Goal: Task Accomplishment & Management: Manage account settings

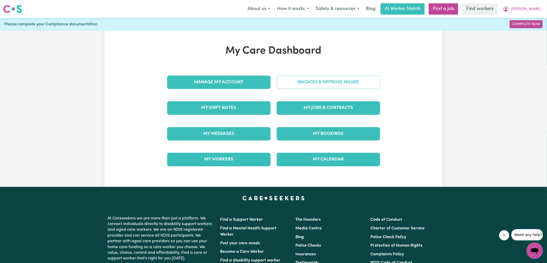
click at [285, 81] on link "Invoices & Approve Hours" at bounding box center [328, 82] width 103 height 13
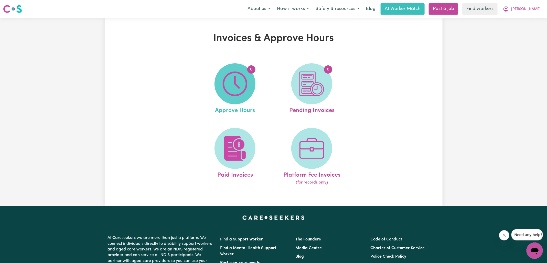
click at [234, 88] on img at bounding box center [235, 83] width 25 height 25
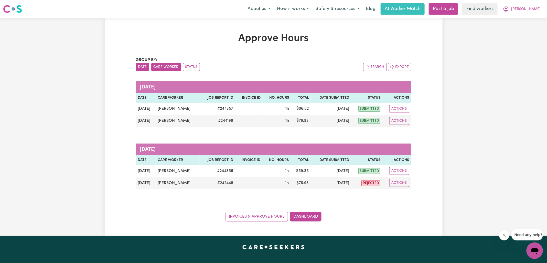
click at [172, 67] on button "Care Worker" at bounding box center [166, 67] width 30 height 8
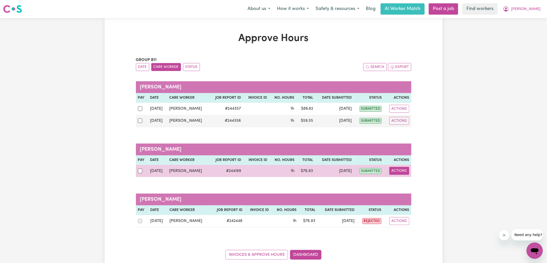
drag, startPoint x: 402, startPoint y: 168, endPoint x: 407, endPoint y: 172, distance: 6.2
click at [402, 168] on button "Actions" at bounding box center [400, 171] width 20 height 8
click at [409, 179] on link "View Job Report" at bounding box center [410, 182] width 44 height 10
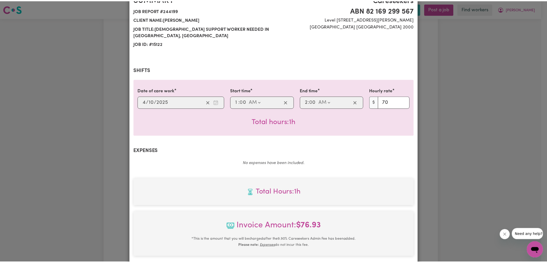
scroll to position [131, 0]
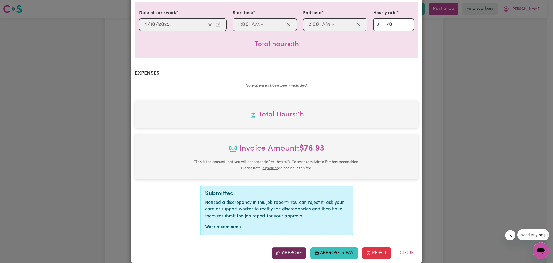
click at [290, 247] on button "Approve" at bounding box center [289, 252] width 34 height 11
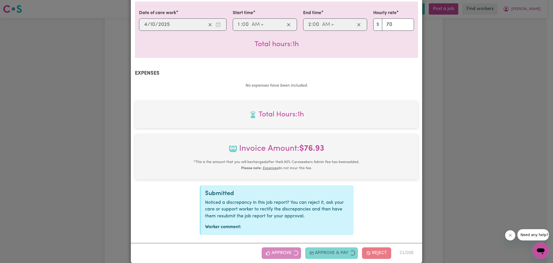
click at [489, 142] on div "Job Report # 244199 - [PERSON_NAME] Summary Job report # 244199 Client name: [P…" at bounding box center [276, 131] width 553 height 263
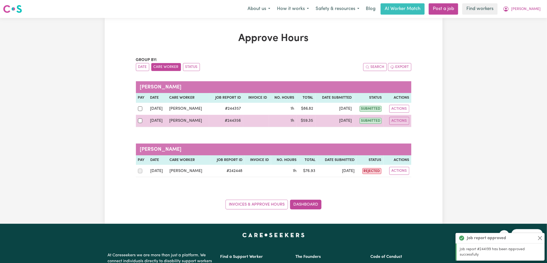
click at [143, 118] on div at bounding box center [142, 120] width 8 height 7
click at [143, 118] on input "checkbox" at bounding box center [140, 120] width 5 height 5
checkbox input "true"
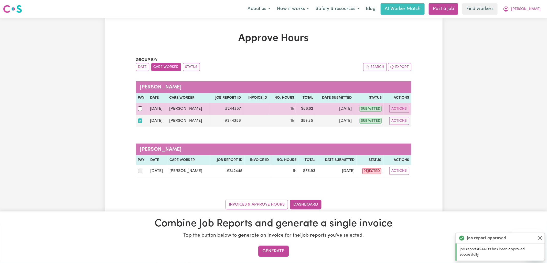
click at [143, 110] on div at bounding box center [142, 108] width 8 height 7
click at [143, 110] on input "checkbox" at bounding box center [140, 108] width 5 height 5
checkbox input "true"
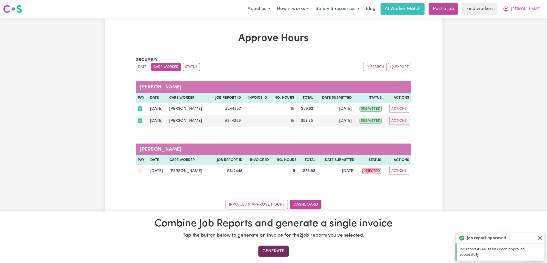
click at [282, 247] on button "Generate" at bounding box center [273, 250] width 31 height 11
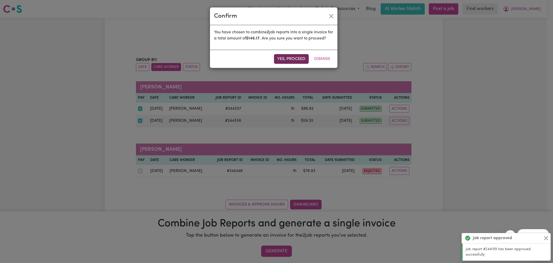
drag, startPoint x: 295, startPoint y: 67, endPoint x: 296, endPoint y: 64, distance: 2.7
click at [295, 64] on button "Yes, proceed" at bounding box center [291, 59] width 35 height 10
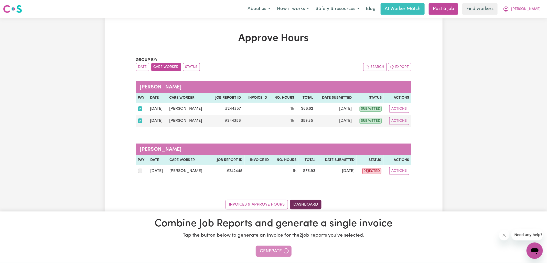
click at [312, 204] on link "Dashboard" at bounding box center [306, 205] width 32 height 10
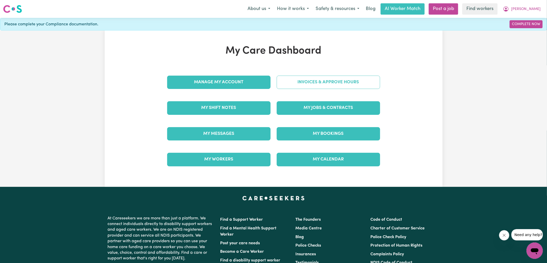
click at [318, 84] on link "Invoices & Approve Hours" at bounding box center [328, 82] width 103 height 13
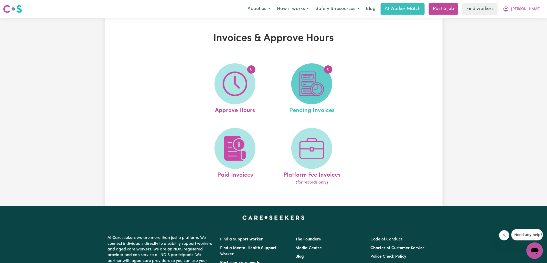
click at [323, 88] on img at bounding box center [312, 83] width 25 height 25
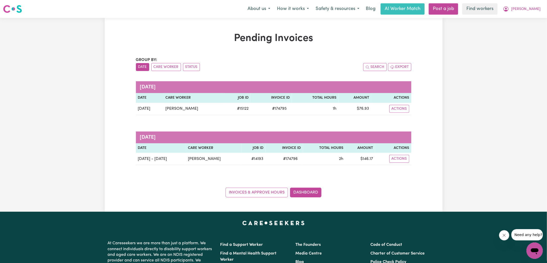
click at [302, 184] on div "Invoices & Approve Hours Dashboard" at bounding box center [274, 189] width 276 height 16
click at [309, 193] on link "Dashboard" at bounding box center [306, 192] width 32 height 10
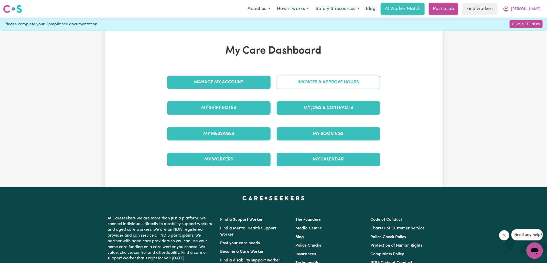
click at [321, 83] on link "Invoices & Approve Hours" at bounding box center [328, 82] width 103 height 13
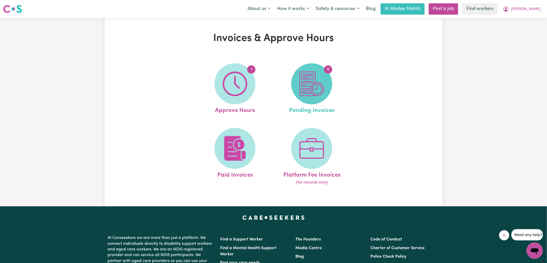
click at [310, 93] on img at bounding box center [312, 83] width 25 height 25
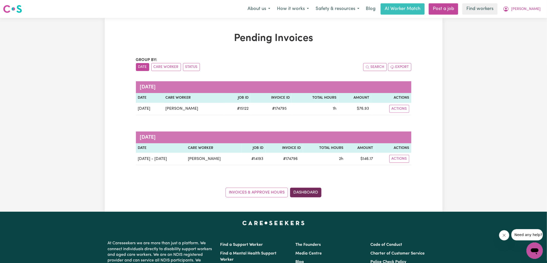
click at [311, 194] on link "Dashboard" at bounding box center [306, 192] width 32 height 10
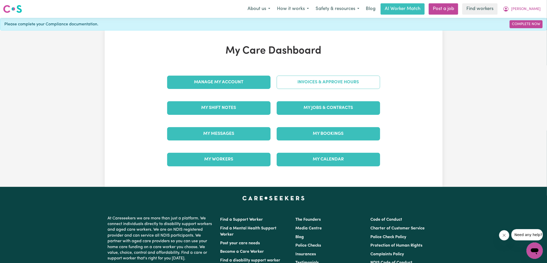
click at [303, 80] on link "Invoices & Approve Hours" at bounding box center [328, 82] width 103 height 13
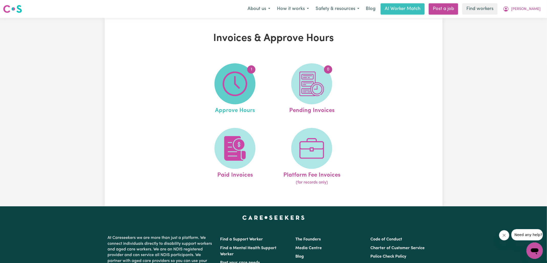
click at [229, 82] on img at bounding box center [235, 83] width 25 height 25
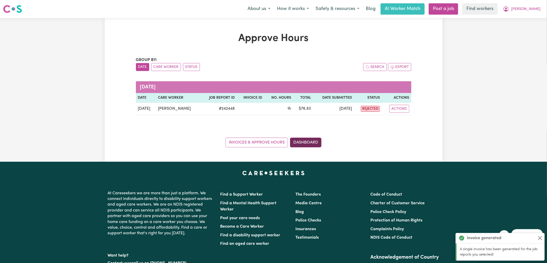
click at [316, 139] on link "Dashboard" at bounding box center [306, 143] width 32 height 10
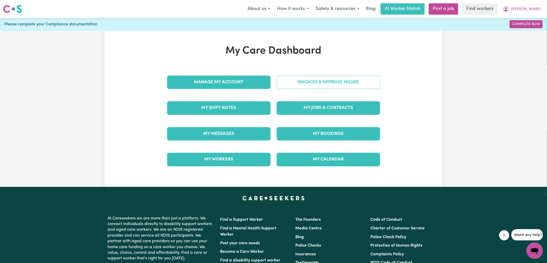
click at [312, 83] on link "Invoices & Approve Hours" at bounding box center [328, 82] width 103 height 13
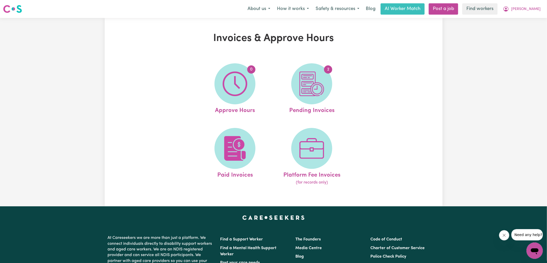
click at [320, 90] on img at bounding box center [312, 83] width 25 height 25
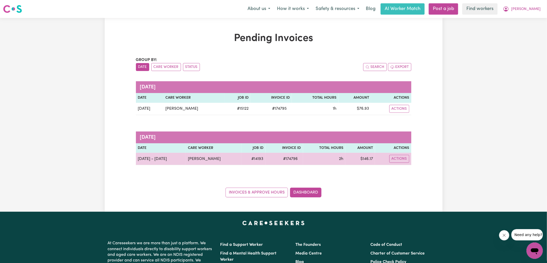
click at [289, 159] on span "# 174796" at bounding box center [290, 159] width 21 height 6
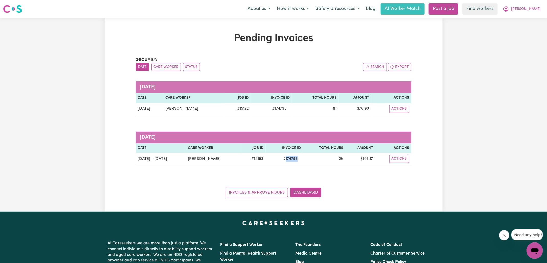
copy span "174796"
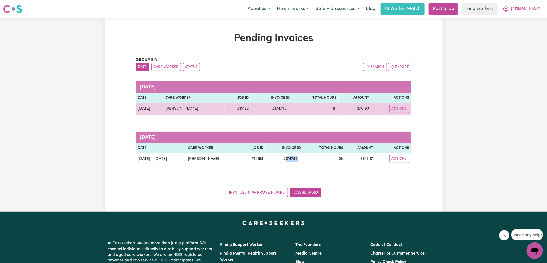
drag, startPoint x: 211, startPoint y: 110, endPoint x: 152, endPoint y: 110, distance: 59.4
click at [152, 110] on tr "[DATE] [PERSON_NAME] # 15122 # 174795 1h $ 76.93 Actions" at bounding box center [274, 109] width 276 height 12
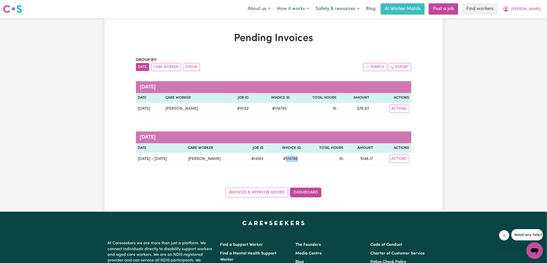
copy tr "[PERSON_NAME]"
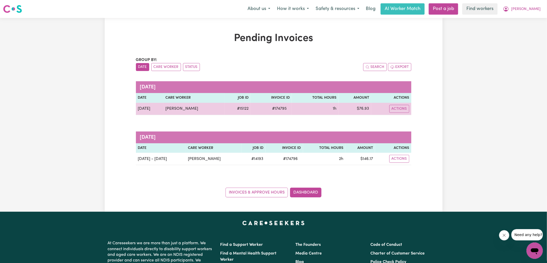
click at [290, 111] on span "# 174795" at bounding box center [279, 109] width 21 height 6
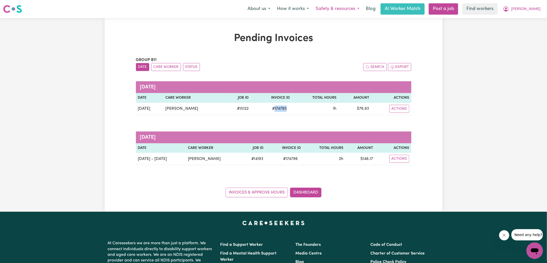
copy span "174795"
click at [509, 10] on icon "My Account" at bounding box center [506, 8] width 5 height 5
click at [520, 29] on link "Logout" at bounding box center [523, 30] width 40 height 10
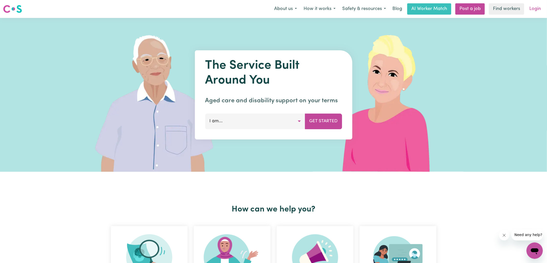
click at [537, 11] on link "Login" at bounding box center [536, 8] width 18 height 11
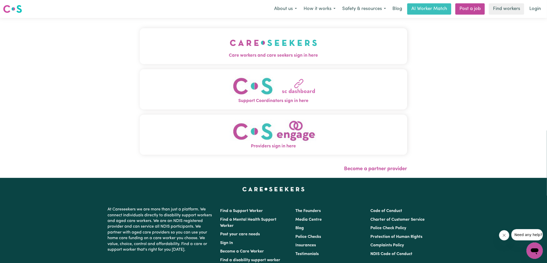
click at [278, 45] on img "Care workers and care seekers sign in here" at bounding box center [273, 42] width 87 height 19
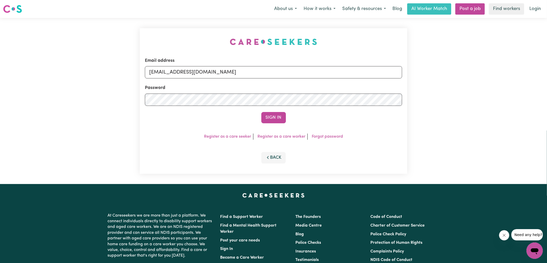
click at [161, 47] on div "Email address [EMAIL_ADDRESS][DOMAIN_NAME] Password Sign In Register as a care …" at bounding box center [274, 101] width 274 height 166
click at [295, 71] on input "[EMAIL_ADDRESS][DOMAIN_NAME]" at bounding box center [273, 72] width 257 height 12
type input "[PERSON_NAME][EMAIL_ADDRESS][DOMAIN_NAME]"
click at [261, 112] on button "Sign In" at bounding box center [273, 117] width 25 height 11
